Goal: Information Seeking & Learning: Learn about a topic

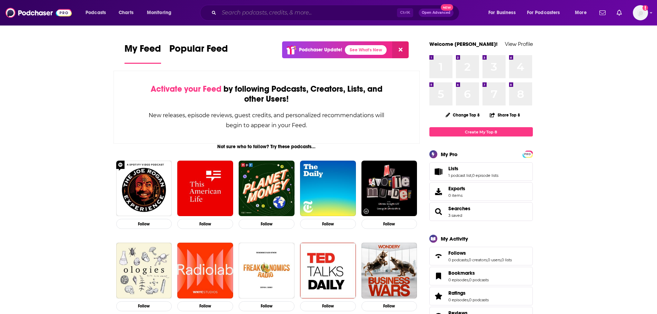
click at [236, 15] on input "Search podcasts, credits, & more..." at bounding box center [308, 12] width 178 height 11
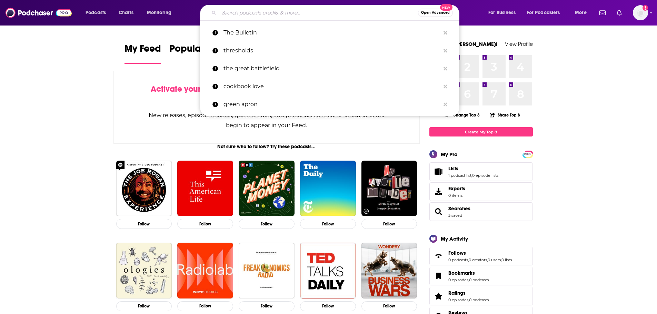
paste input "Here’s The Thing"
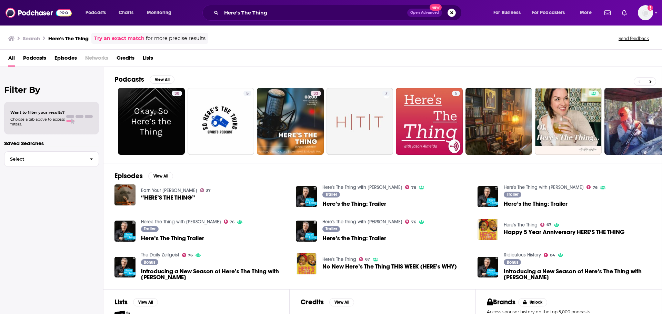
click at [286, 20] on div "Here’s The Thing Open Advanced New" at bounding box center [331, 13] width 259 height 16
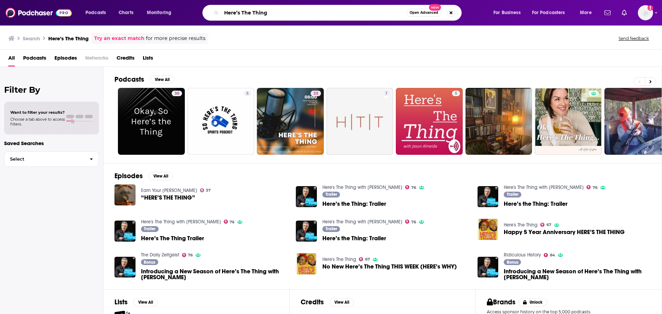
click at [285, 15] on input "Here’s The Thing" at bounding box center [313, 12] width 185 height 11
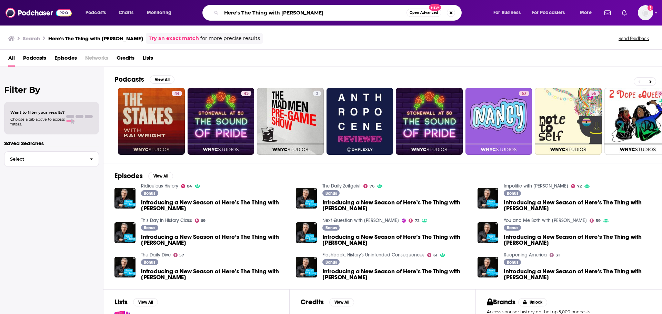
drag, startPoint x: 280, startPoint y: 12, endPoint x: 190, endPoint y: 17, distance: 89.8
click at [190, 17] on div "Podcasts Charts Monitoring Here’s The Thing with [PERSON_NAME] Open Advanced Ne…" at bounding box center [340, 13] width 518 height 16
type input "[PERSON_NAME]"
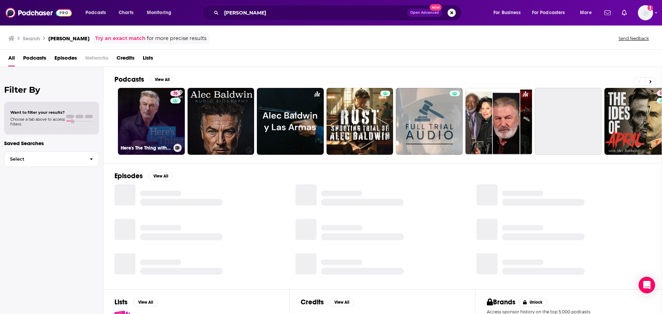
click at [146, 130] on link "76 Here's The Thing with [PERSON_NAME]" at bounding box center [151, 121] width 67 height 67
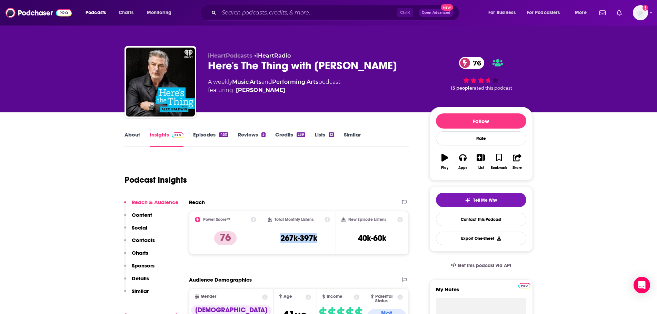
drag, startPoint x: 275, startPoint y: 235, endPoint x: 321, endPoint y: 237, distance: 46.3
click at [320, 237] on div "Total Monthly Listens 267k-397k" at bounding box center [299, 233] width 62 height 32
copy h3 "267k-397k"
click at [266, 15] on input "Search podcasts, credits, & more..." at bounding box center [308, 12] width 178 height 11
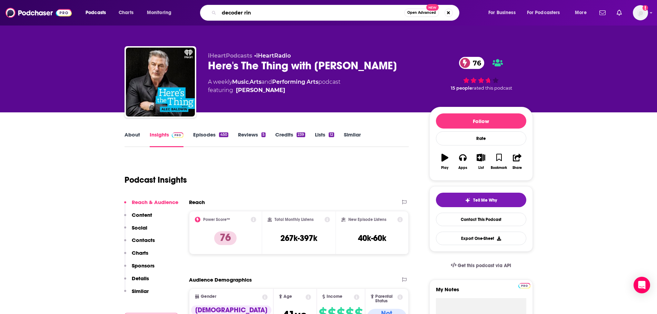
type input "decoder ring"
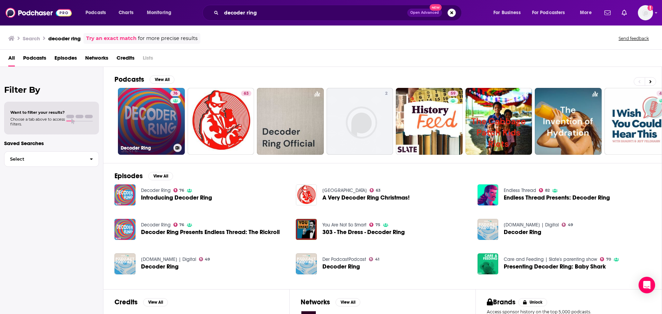
click at [143, 132] on link "76 Decoder Ring" at bounding box center [151, 121] width 67 height 67
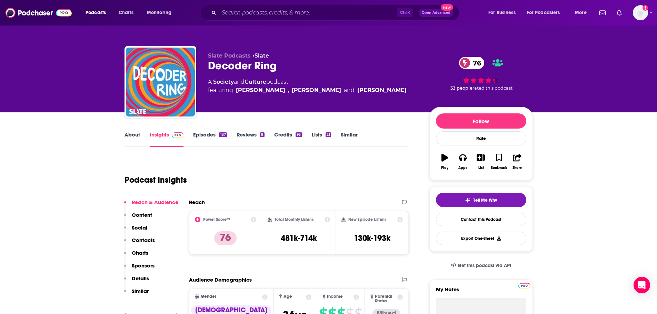
click at [248, 166] on div "Podcast Insights" at bounding box center [264, 175] width 279 height 35
drag, startPoint x: 278, startPoint y: 233, endPoint x: 331, endPoint y: 241, distance: 52.9
click at [331, 241] on div "Total Monthly Listens 481k-714k" at bounding box center [298, 232] width 73 height 43
copy h3 "481k-714k"
click at [301, 162] on div "Podcast Insights" at bounding box center [264, 175] width 279 height 35
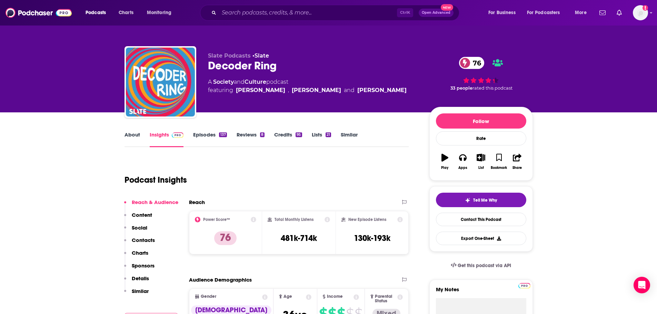
click at [250, 146] on link "Reviews 8" at bounding box center [251, 139] width 28 height 16
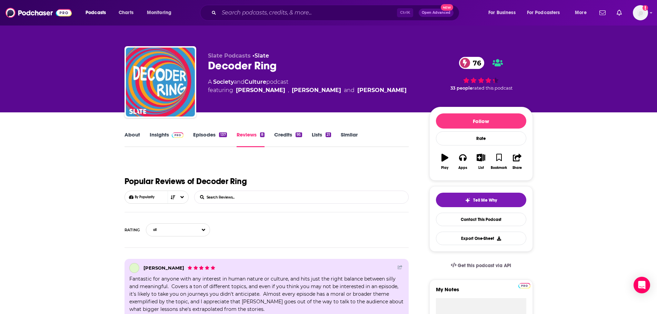
click at [171, 137] on span at bounding box center [176, 134] width 15 height 7
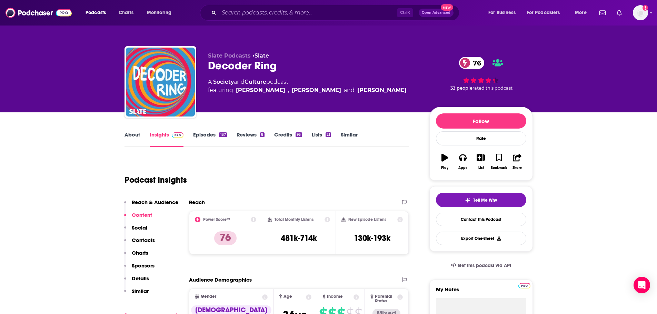
click at [127, 141] on link "About" at bounding box center [133, 139] width 16 height 16
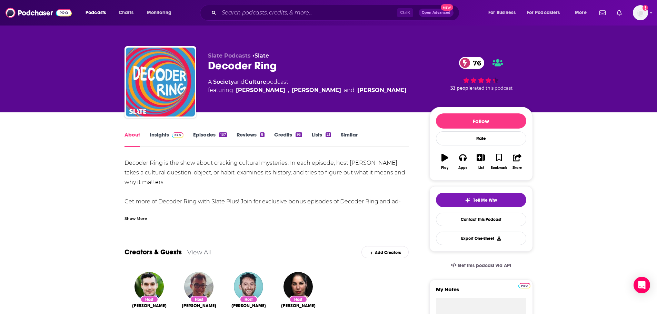
click at [165, 138] on link "Insights" at bounding box center [167, 139] width 34 height 16
